Goal: Transaction & Acquisition: Purchase product/service

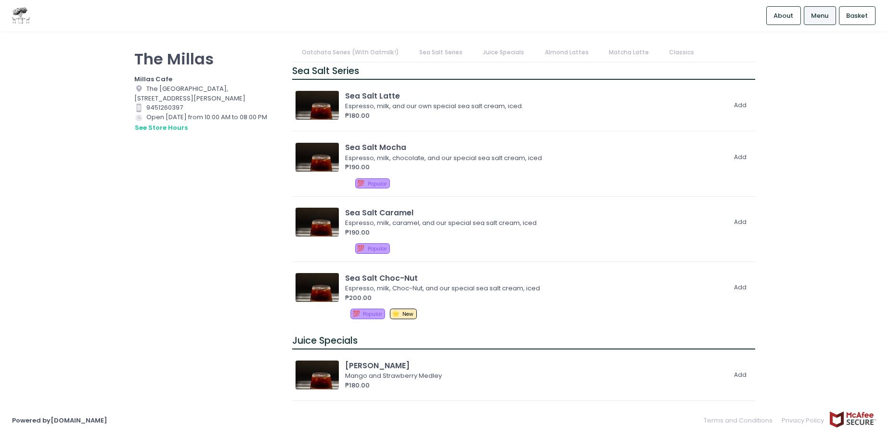
scroll to position [161, 0]
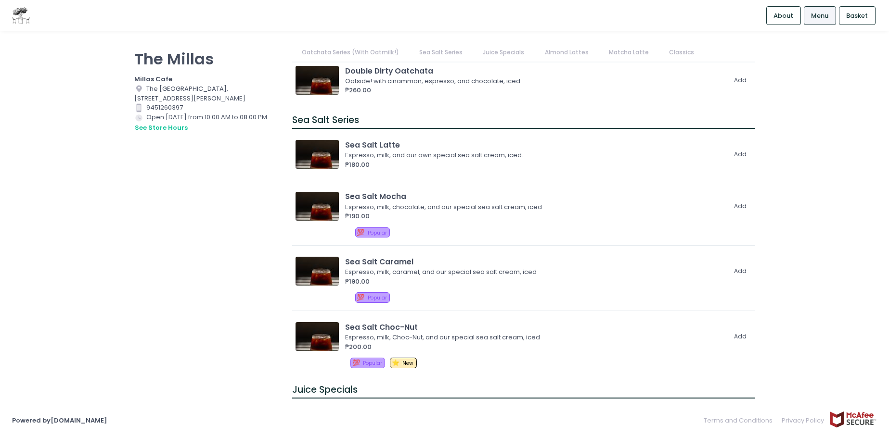
click at [553, 52] on link "Almond Lattes" at bounding box center [566, 52] width 63 height 18
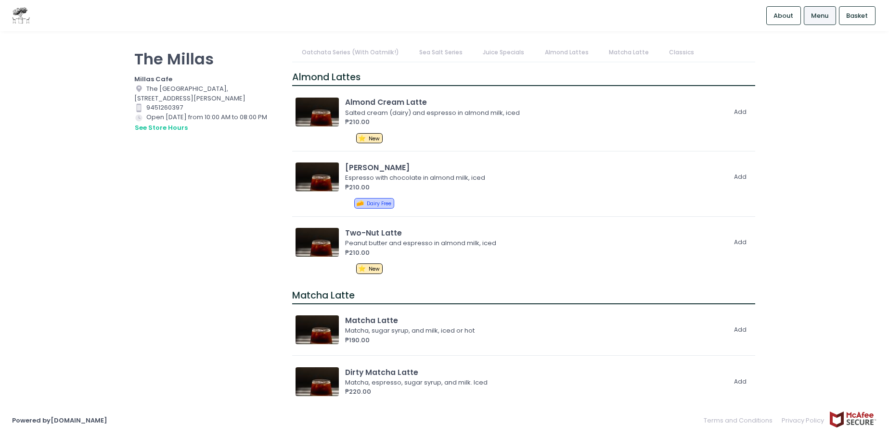
scroll to position [704, 0]
click at [630, 51] on link "Matcha Latte" at bounding box center [628, 52] width 59 height 18
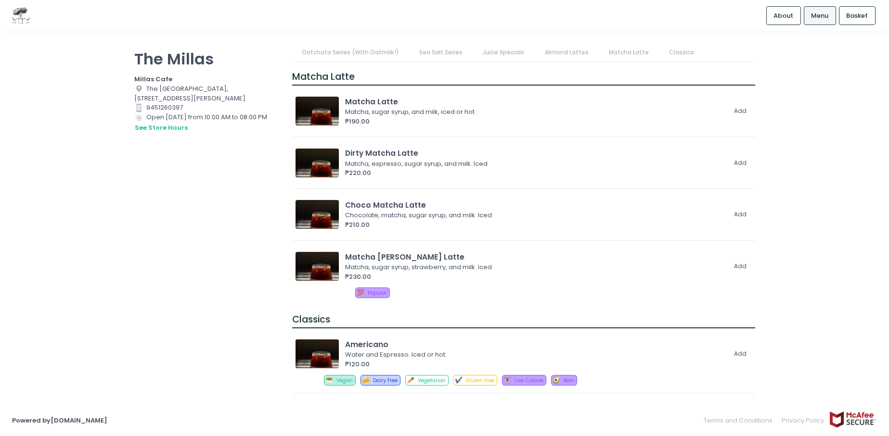
scroll to position [1095, 0]
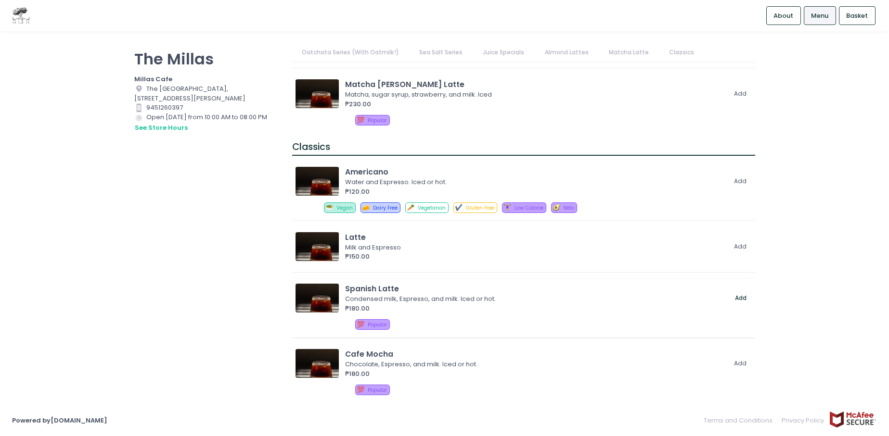
click at [732, 299] on button "Add" at bounding box center [741, 299] width 22 height 16
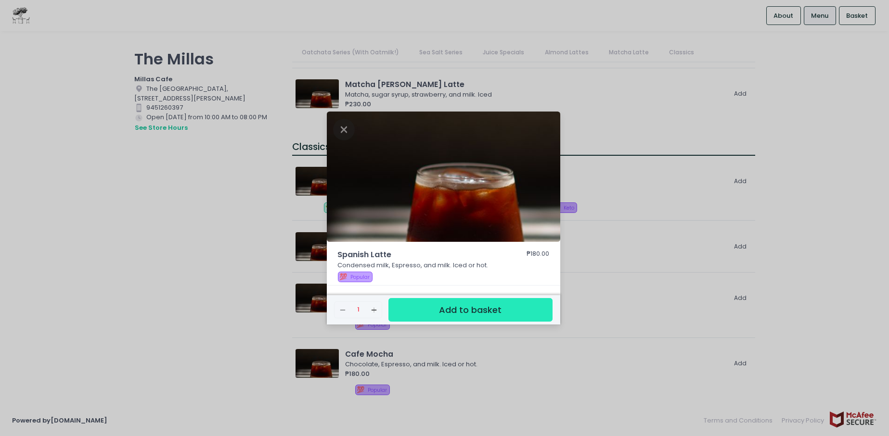
click at [461, 310] on button "Add to basket" at bounding box center [470, 310] width 164 height 24
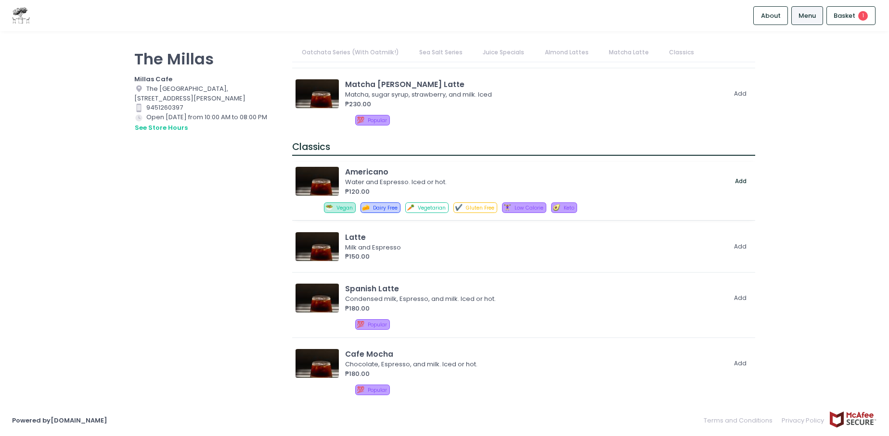
click at [733, 182] on button "Add" at bounding box center [741, 182] width 22 height 16
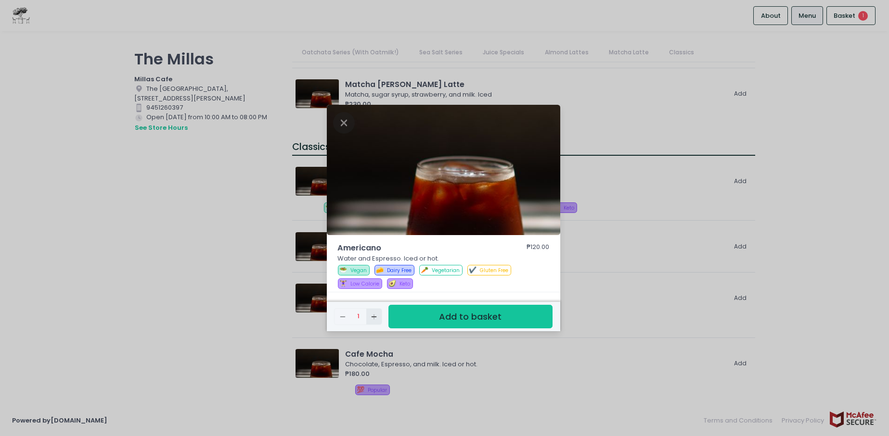
click at [372, 317] on icon "Add Created with Sketch." at bounding box center [374, 317] width 8 height 8
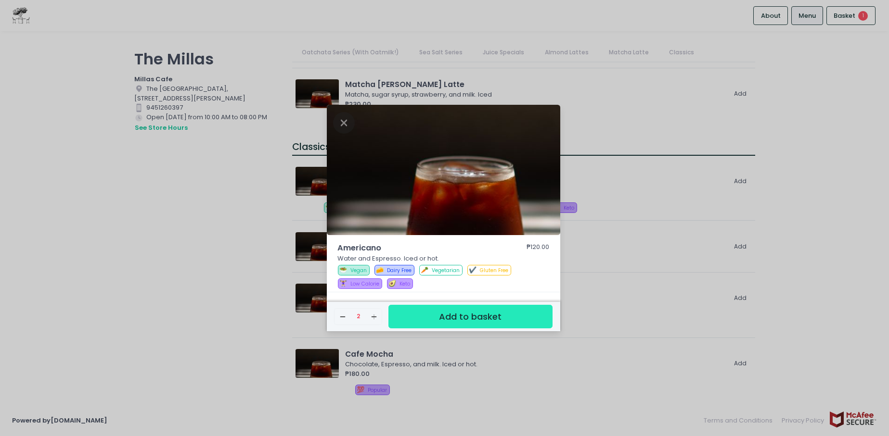
click at [506, 318] on button "Add to basket" at bounding box center [470, 317] width 164 height 24
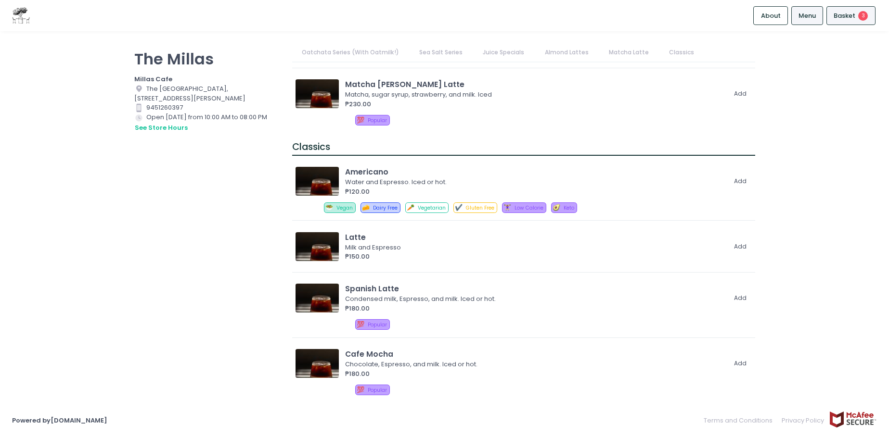
click at [853, 15] on span "Basket" at bounding box center [844, 16] width 22 height 10
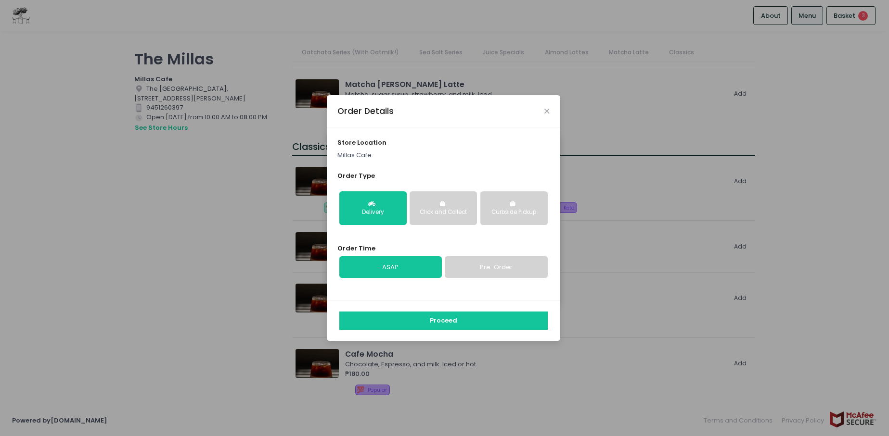
click at [510, 265] on link "Pre-Order" at bounding box center [496, 267] width 102 height 22
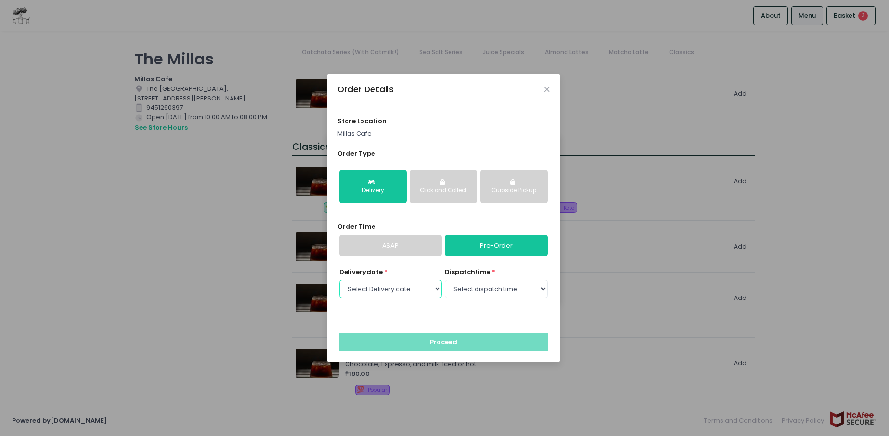
click at [406, 292] on select "Select Delivery date [DATE] [DATE] [DATE]" at bounding box center [390, 289] width 102 height 18
select select "[DATE]"
click at [339, 280] on select "Select Delivery date [DATE] [DATE] [DATE]" at bounding box center [390, 289] width 102 height 18
click at [511, 288] on select "Select dispatch time 10:00 AM - 10:30 AM 10:30 AM - 11:00 AM 11:00 AM - 11:30 A…" at bounding box center [496, 289] width 102 height 18
select select "11:00"
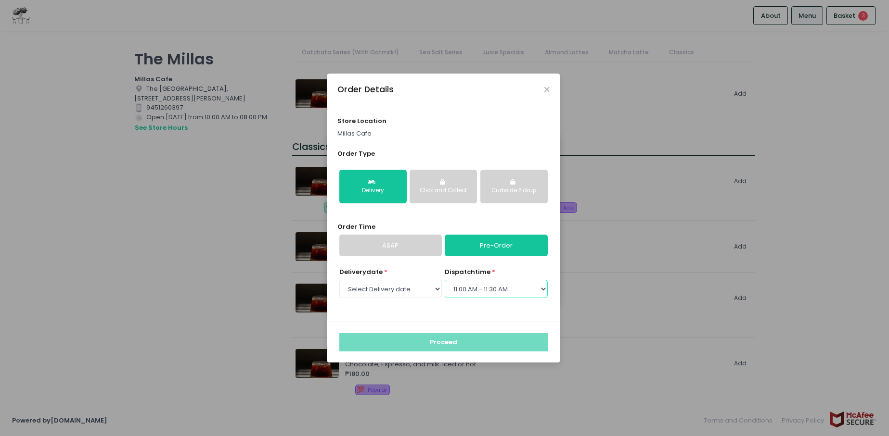
click at [445, 280] on select "Select dispatch time 10:00 AM - 10:30 AM 10:30 AM - 11:00 AM 11:00 AM - 11:30 A…" at bounding box center [496, 289] width 102 height 18
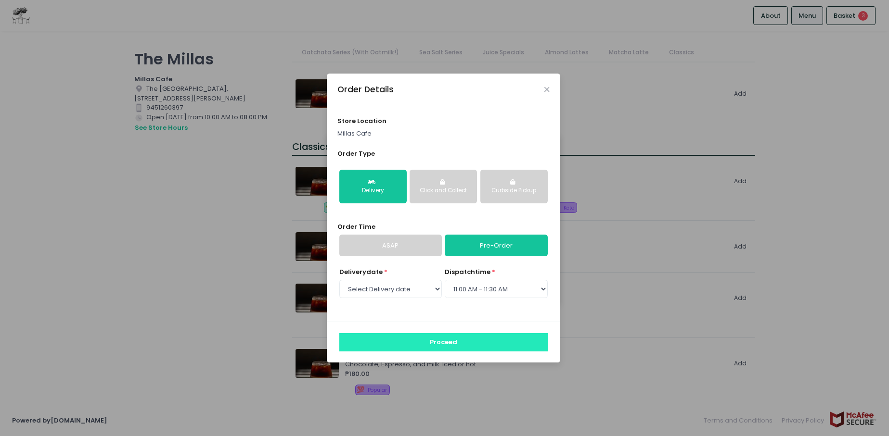
click at [453, 342] on button "Proceed" at bounding box center [443, 342] width 208 height 18
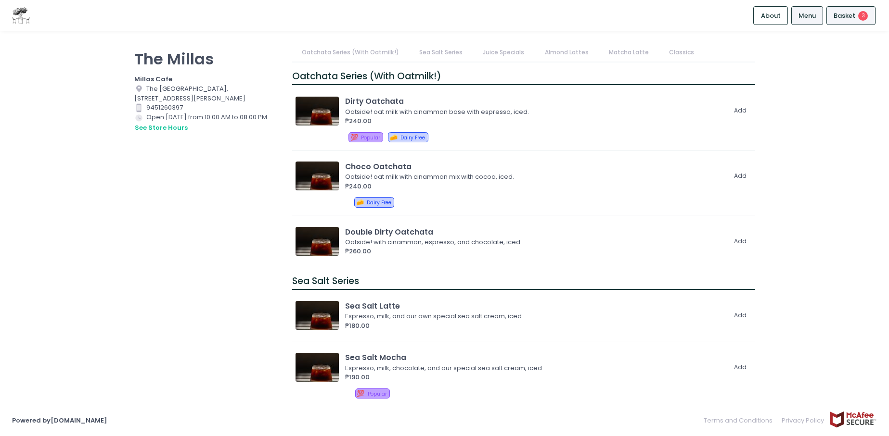
click at [847, 13] on span "Basket" at bounding box center [844, 16] width 22 height 10
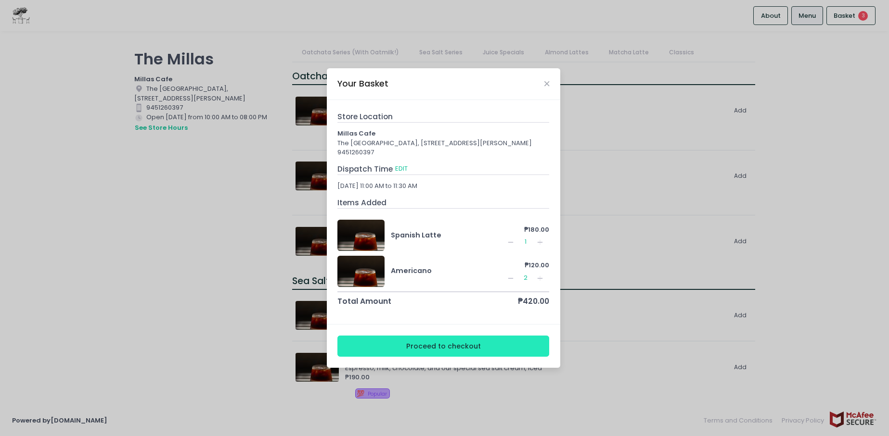
click at [451, 348] on button "Proceed to checkout" at bounding box center [443, 347] width 212 height 22
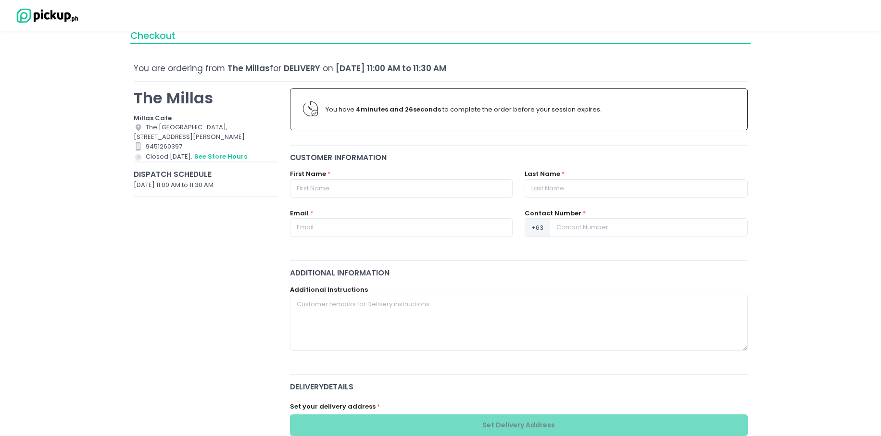
scroll to position [166, 0]
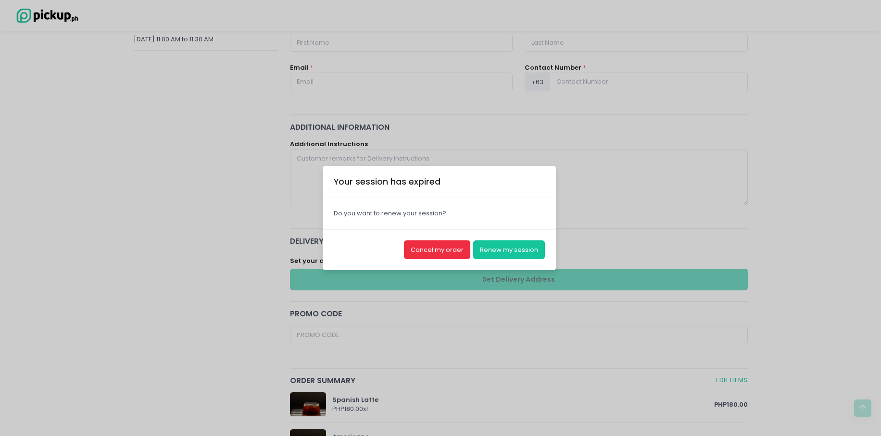
click at [439, 251] on button "Cancel my order" at bounding box center [437, 250] width 66 height 18
